Goal: Task Accomplishment & Management: Manage account settings

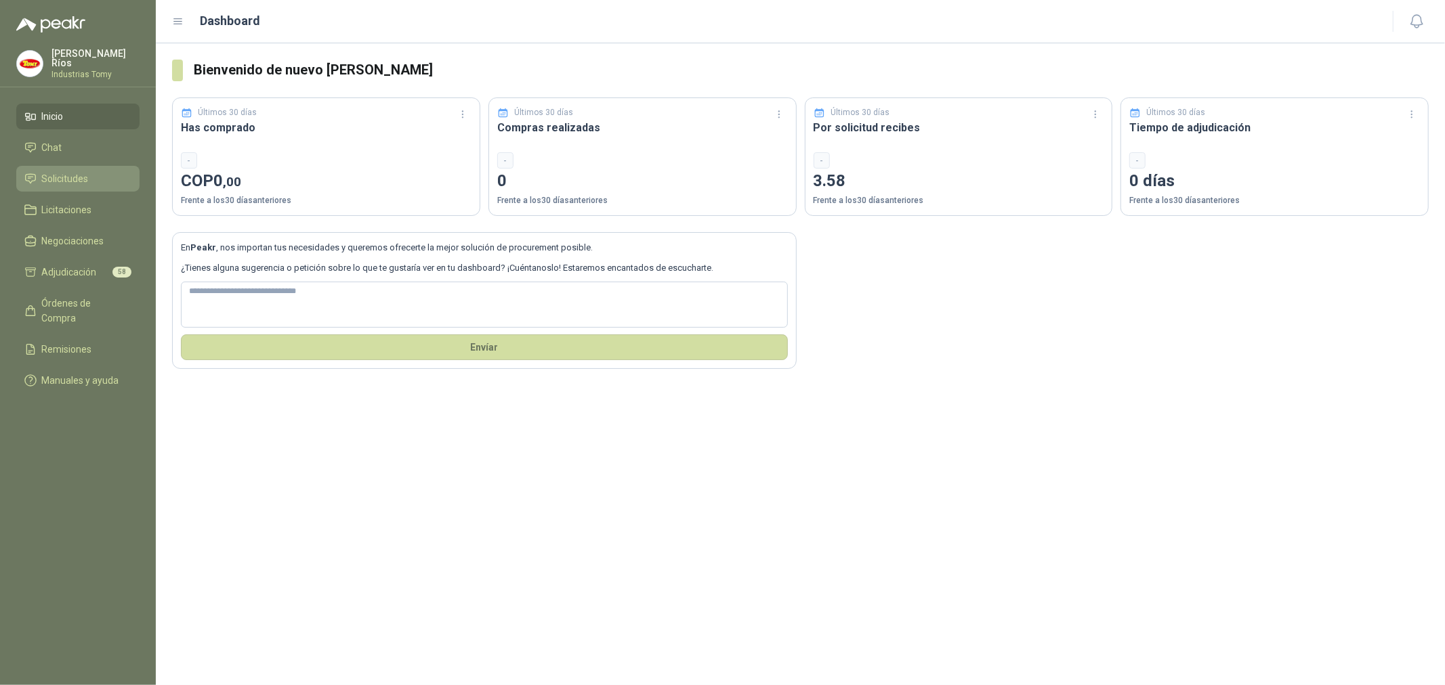
click at [73, 173] on span "Solicitudes" at bounding box center [65, 178] width 47 height 15
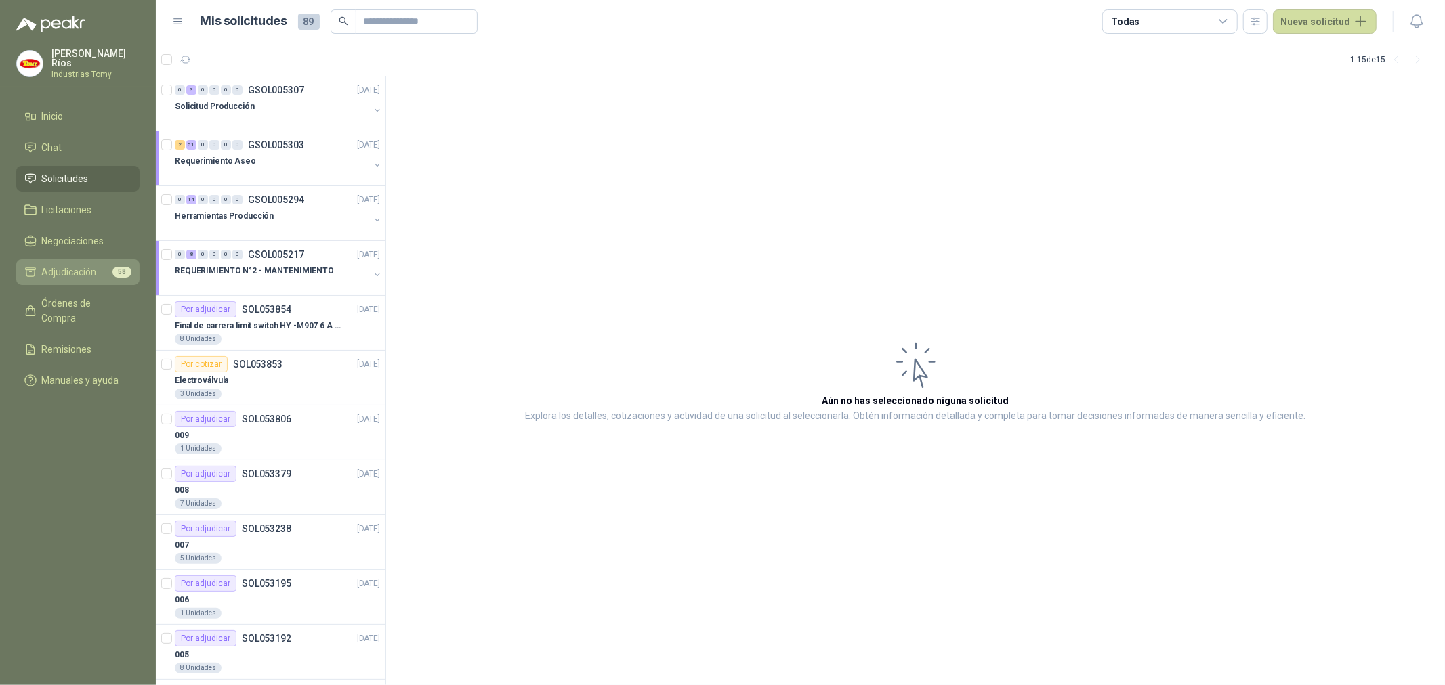
click at [72, 265] on span "Adjudicación" at bounding box center [69, 272] width 55 height 15
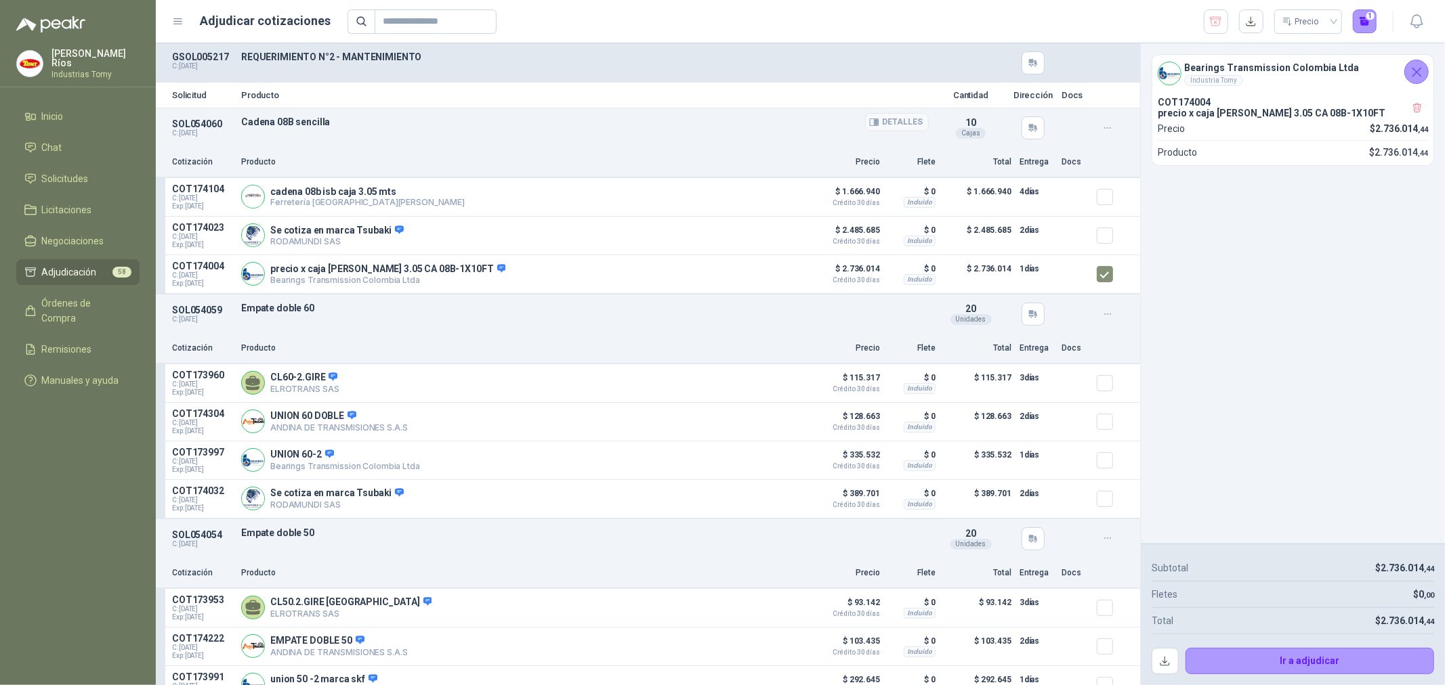
drag, startPoint x: 312, startPoint y: 127, endPoint x: 416, endPoint y: 124, distance: 104.4
click at [361, 124] on div "SOL054060 C: [DATE] Cadena 08B sencilla  Detalles 10 Cajas" at bounding box center [648, 127] width 984 height 39
click at [639, 171] on div "Cotización Producto Precio Flete Total Entrega Docs" at bounding box center [648, 163] width 984 height 30
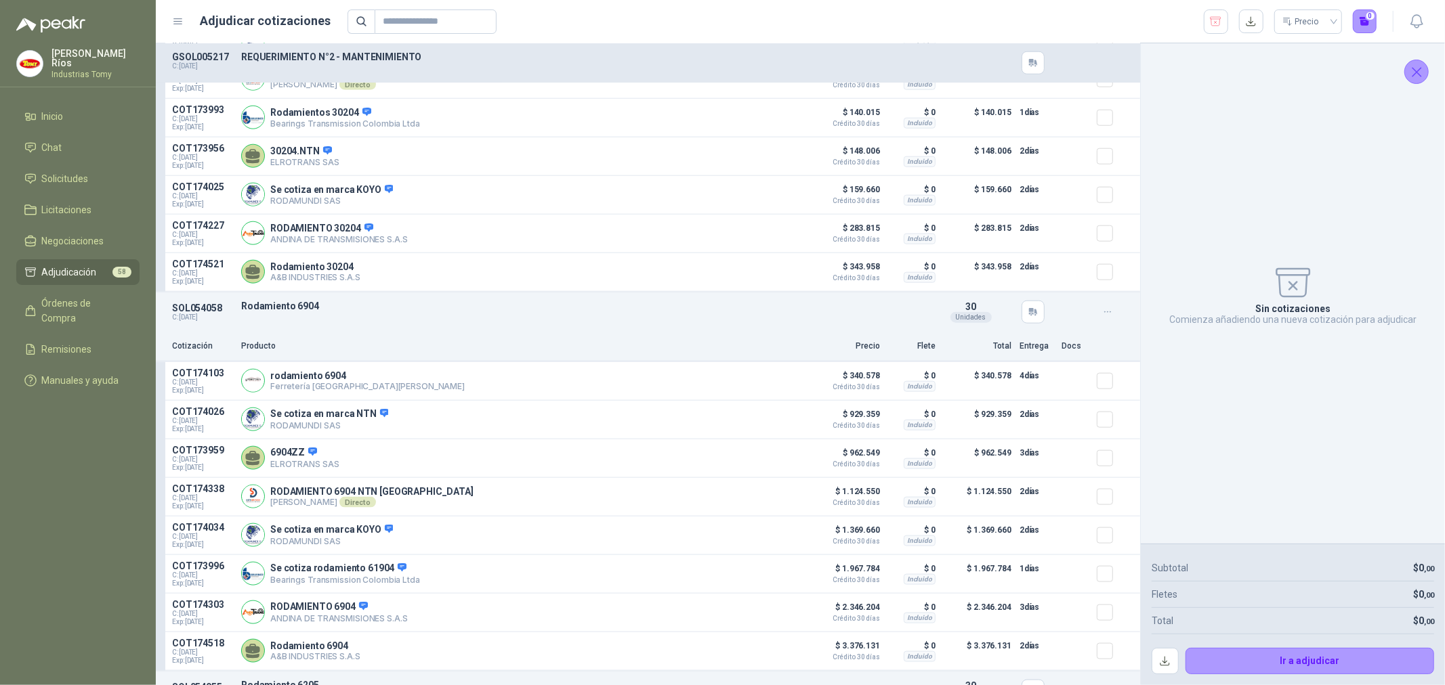
scroll to position [1580, 0]
